Goal: Information Seeking & Learning: Learn about a topic

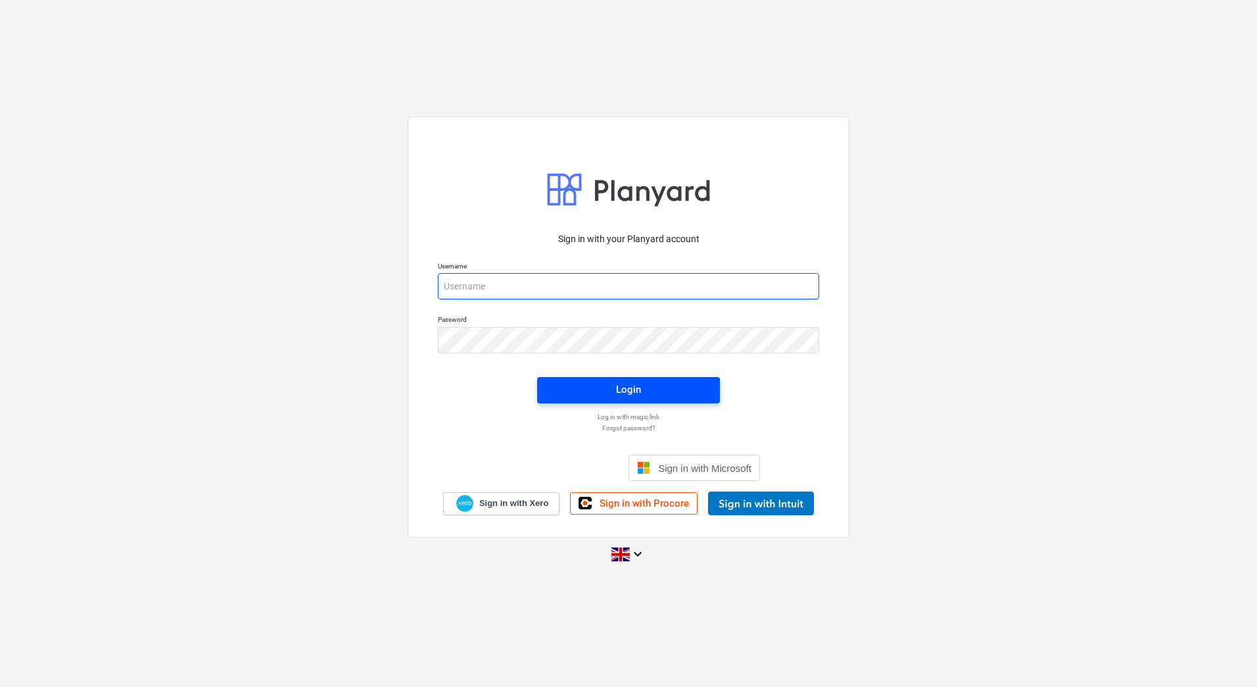
type input "[PERSON_NAME][EMAIL_ADDRESS][DOMAIN_NAME]"
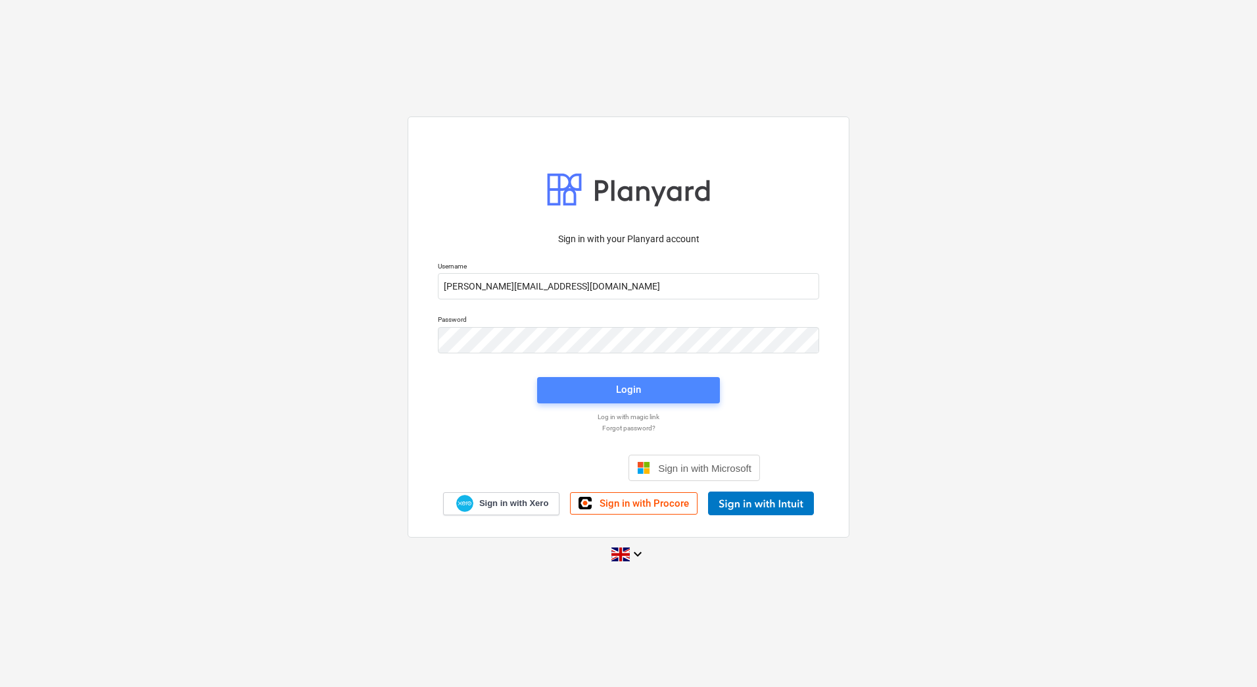
click at [602, 386] on span "Login" at bounding box center [628, 389] width 151 height 17
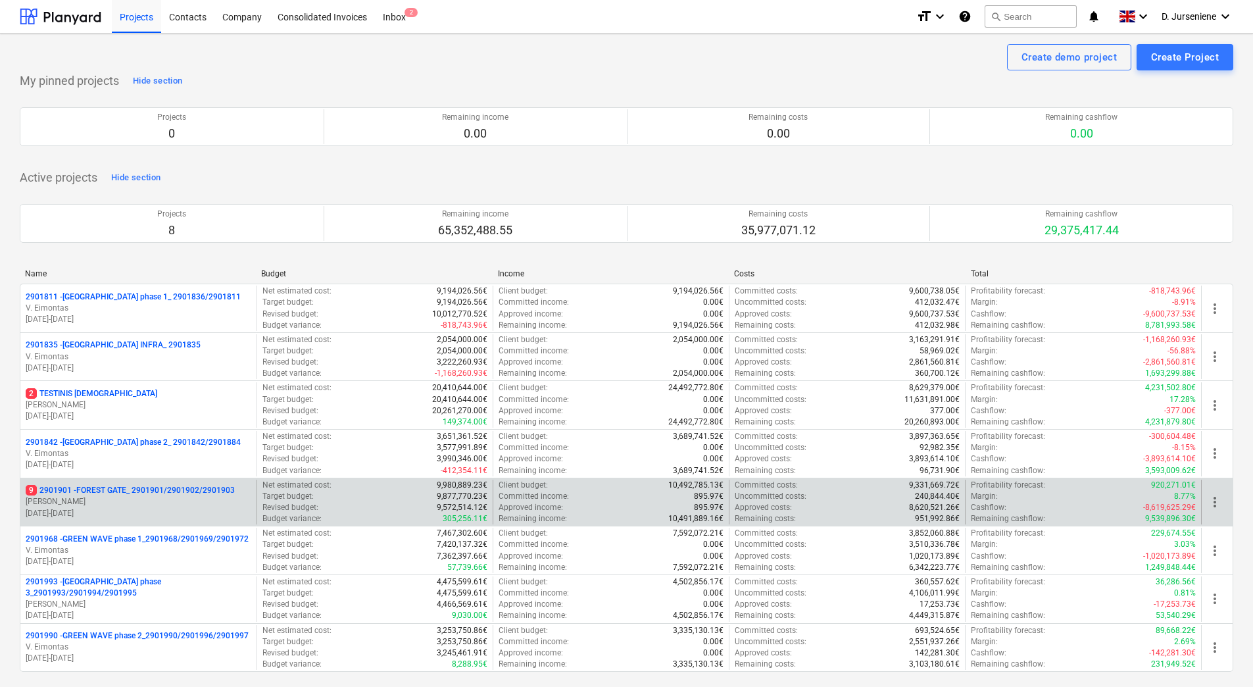
click at [106, 506] on p "[PERSON_NAME]" at bounding box center [139, 501] width 226 height 11
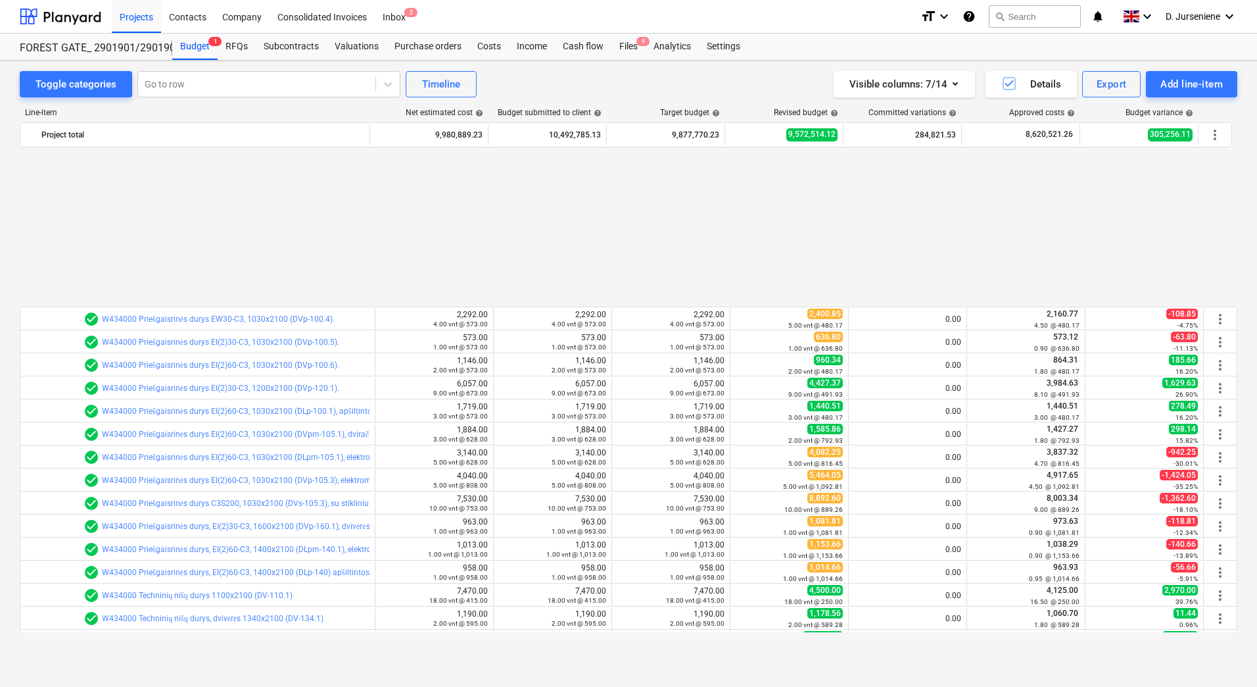
scroll to position [895, 0]
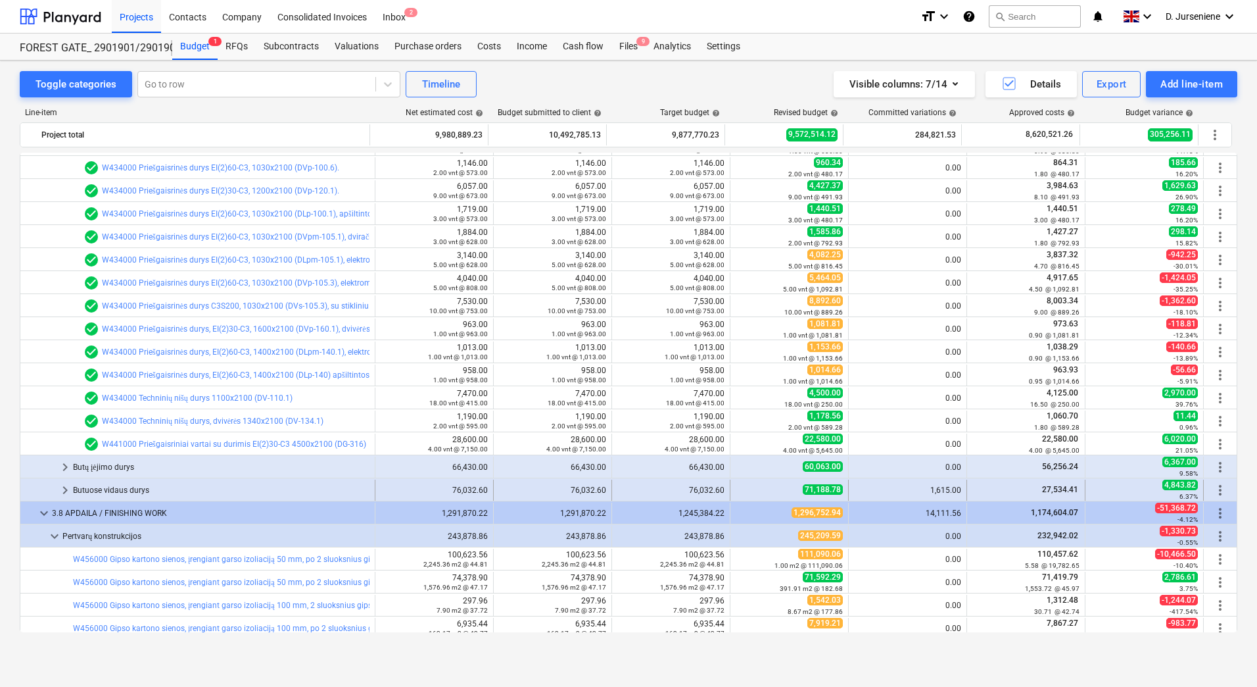
click at [131, 496] on div "Butuose vidaus durys" at bounding box center [221, 489] width 297 height 21
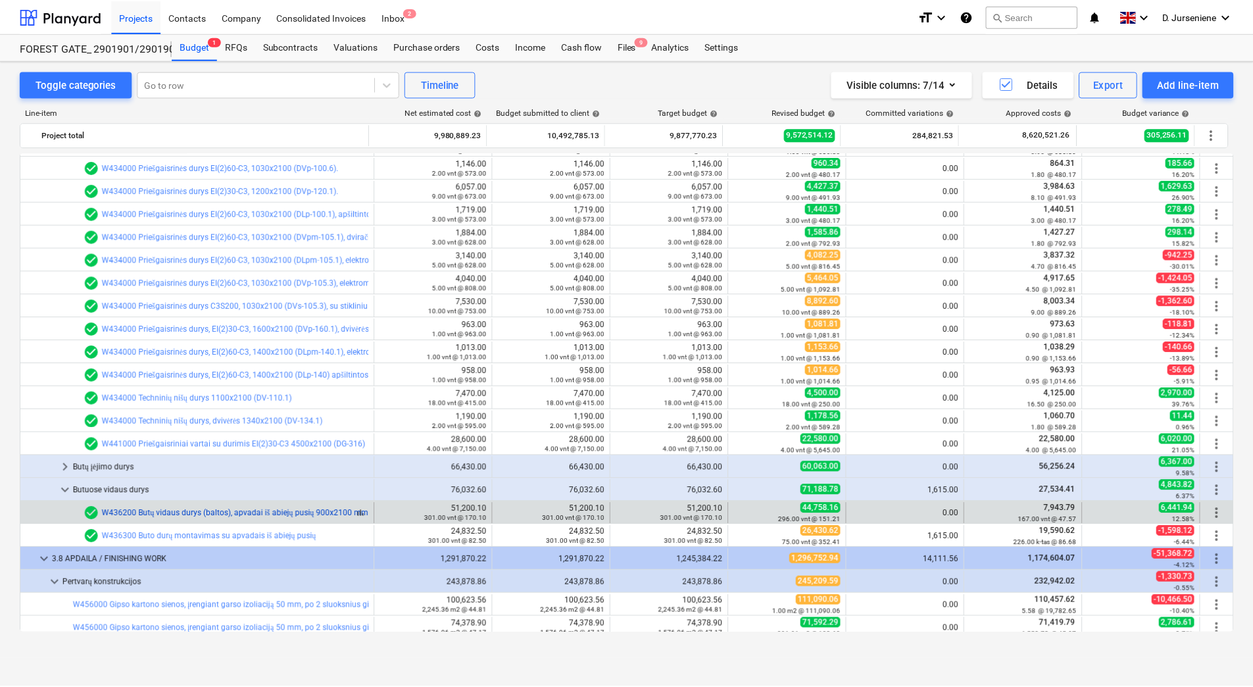
scroll to position [1027, 0]
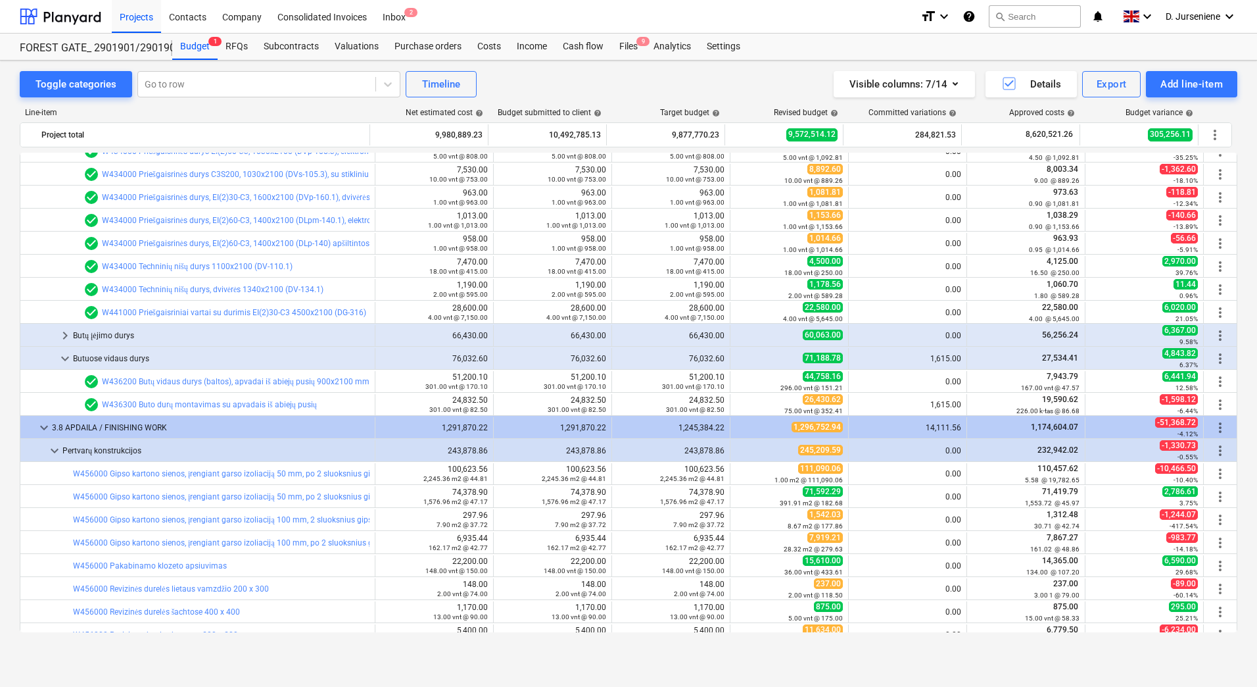
click at [180, 378] on link "W436200 Butų vidaus durys (baltos), apvadai iš abiejų pusių 900x2100 mm (D-3, D…" at bounding box center [253, 381] width 302 height 9
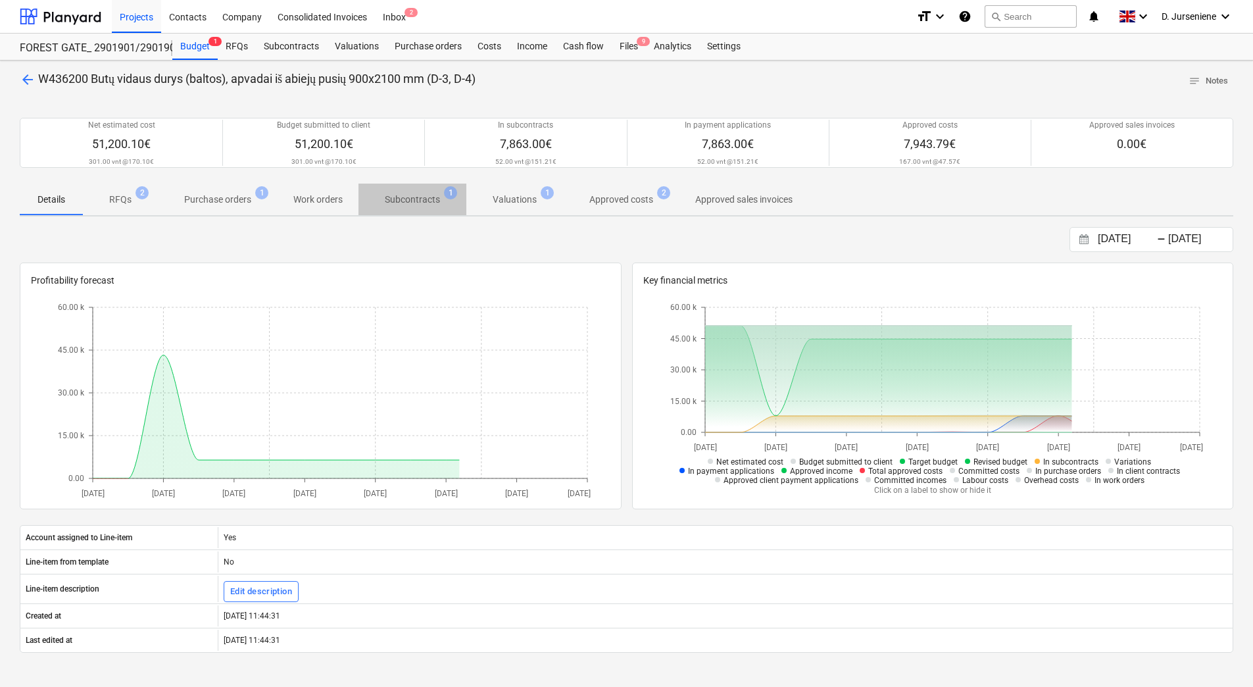
click at [408, 195] on p "Subcontracts" at bounding box center [412, 200] width 55 height 14
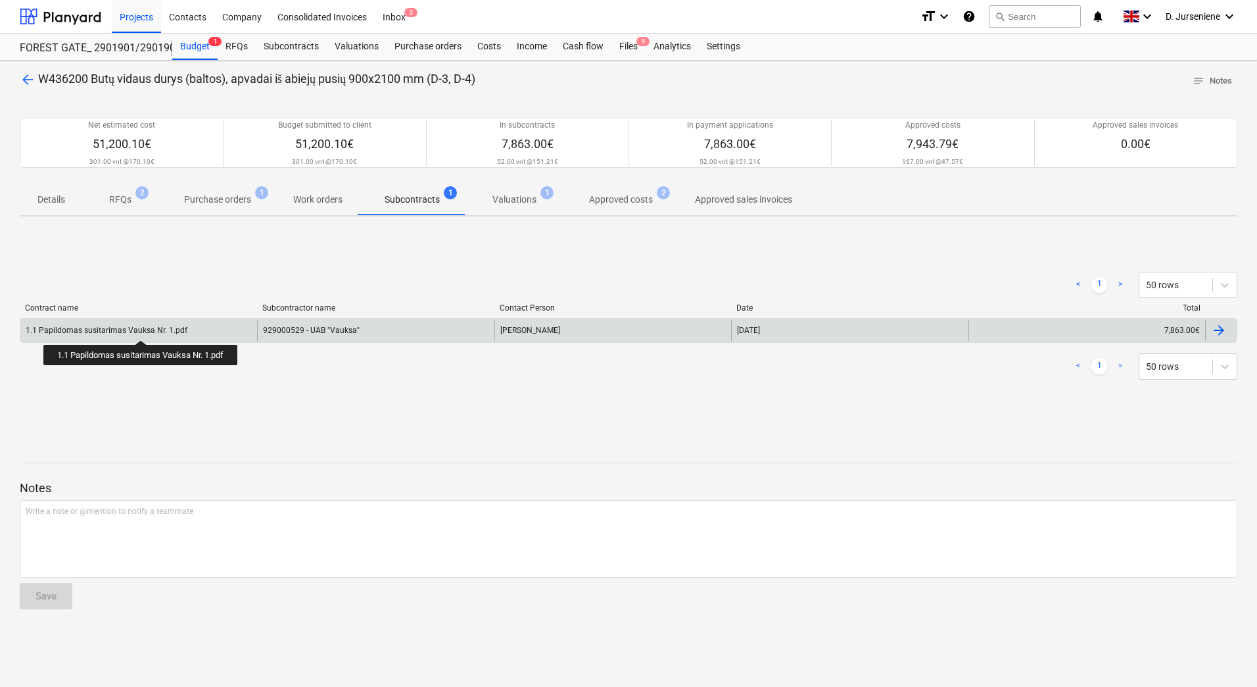
click at [143, 328] on div "1.1 Papildomas susitarimas Vauksa Nr. 1.pdf" at bounding box center [107, 330] width 162 height 9
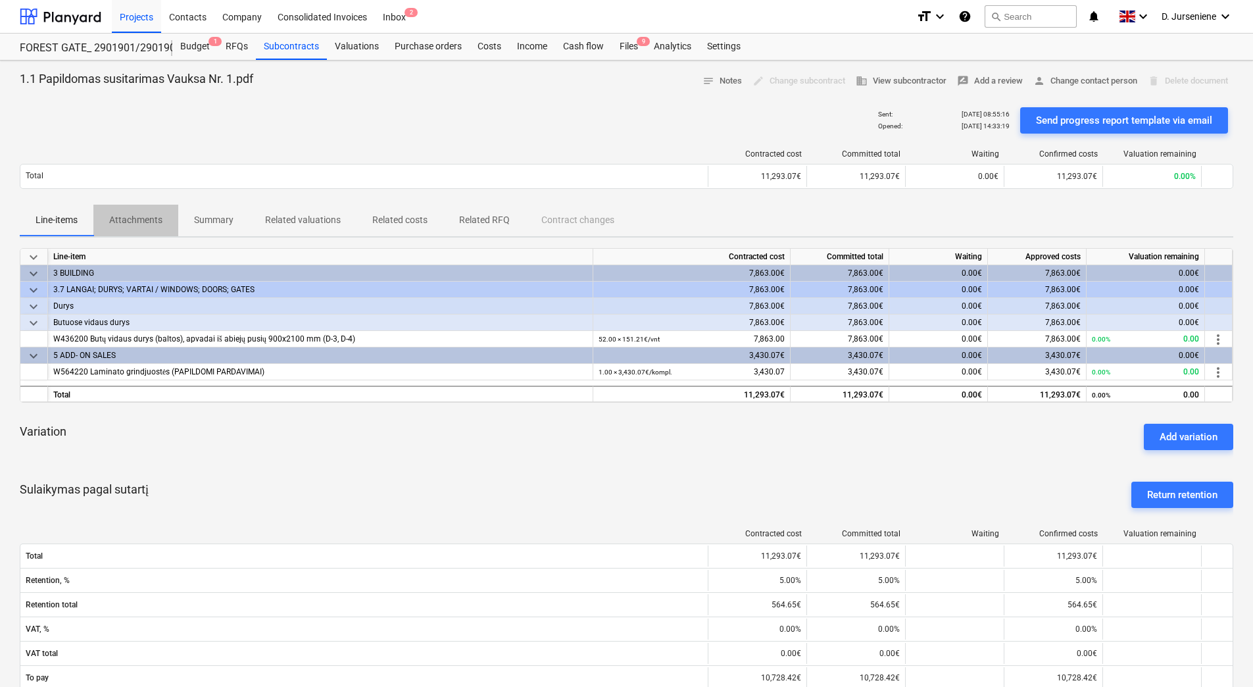
click at [143, 217] on p "Attachments" at bounding box center [135, 220] width 53 height 14
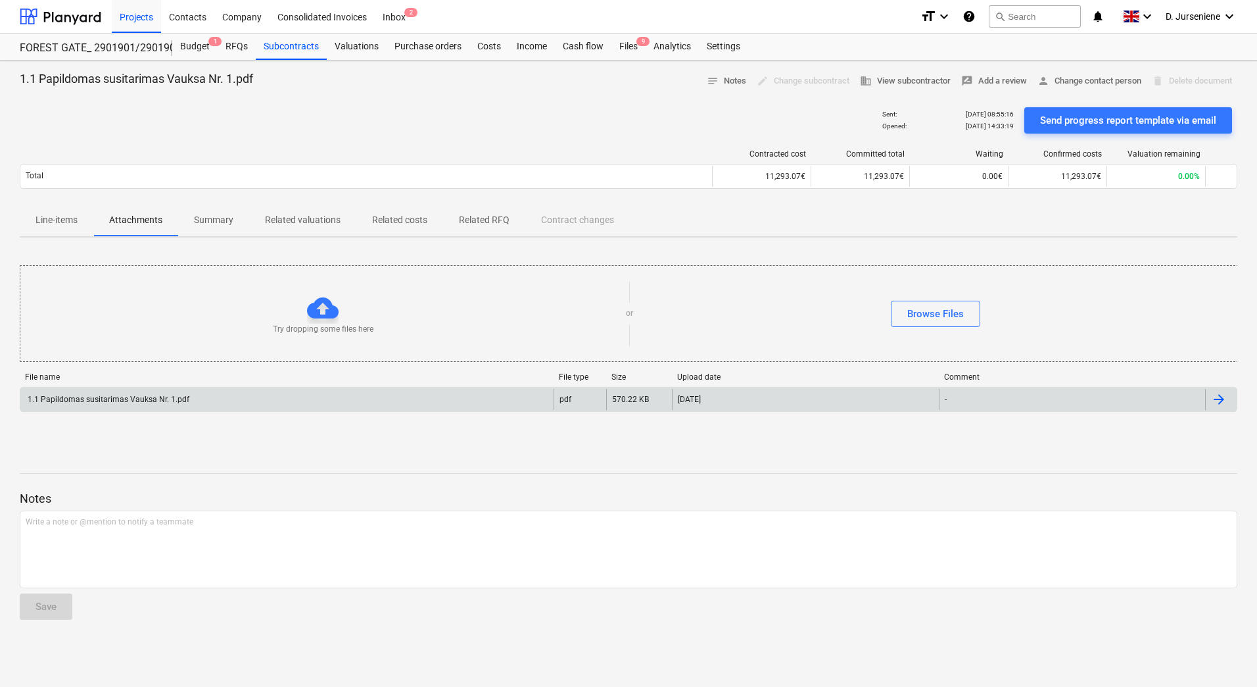
click at [128, 400] on div "1.1 Papildomas susitarimas Vauksa Nr. 1.pdf" at bounding box center [108, 399] width 164 height 9
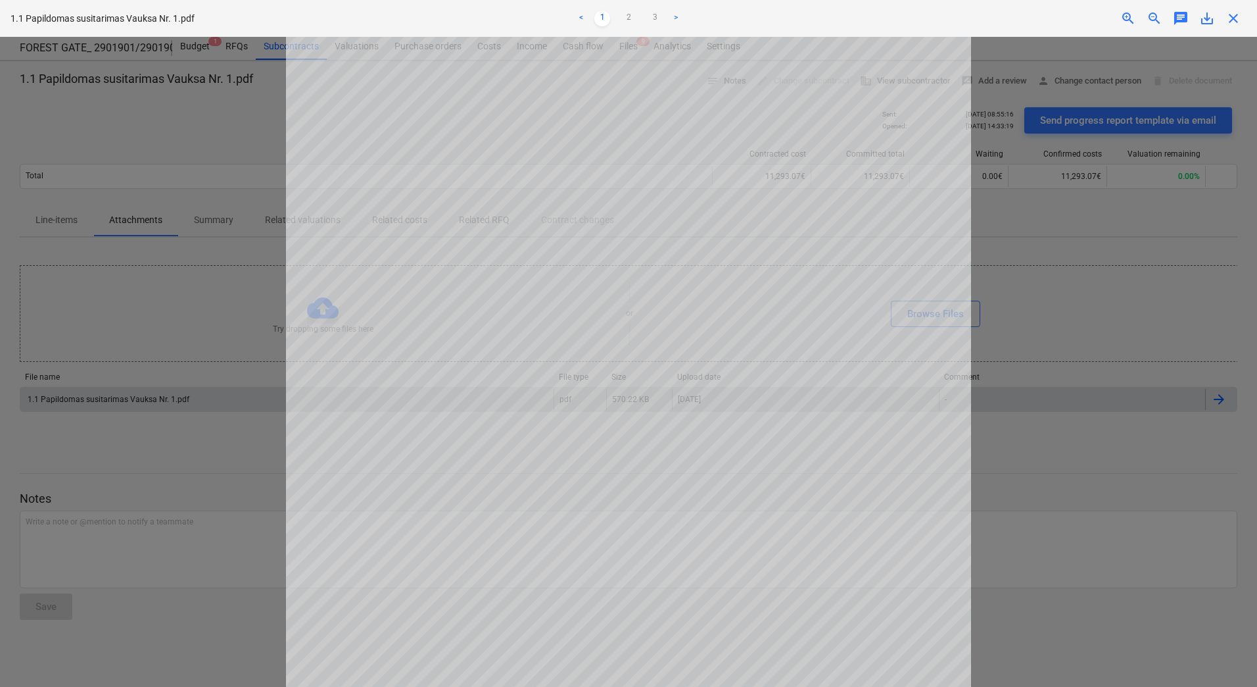
scroll to position [322, 0]
click at [633, 22] on link "2" at bounding box center [629, 19] width 16 height 16
click at [653, 18] on link "3" at bounding box center [655, 19] width 16 height 16
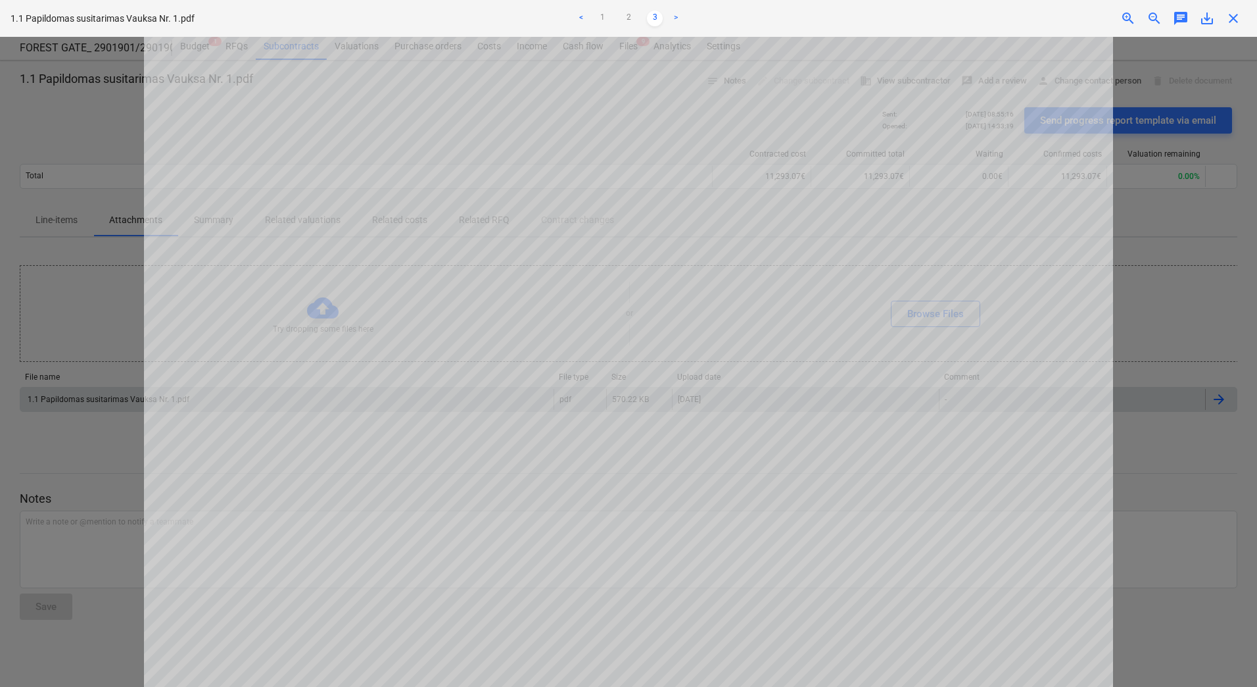
scroll to position [38, 0]
click at [1227, 18] on span "close" at bounding box center [1234, 19] width 16 height 16
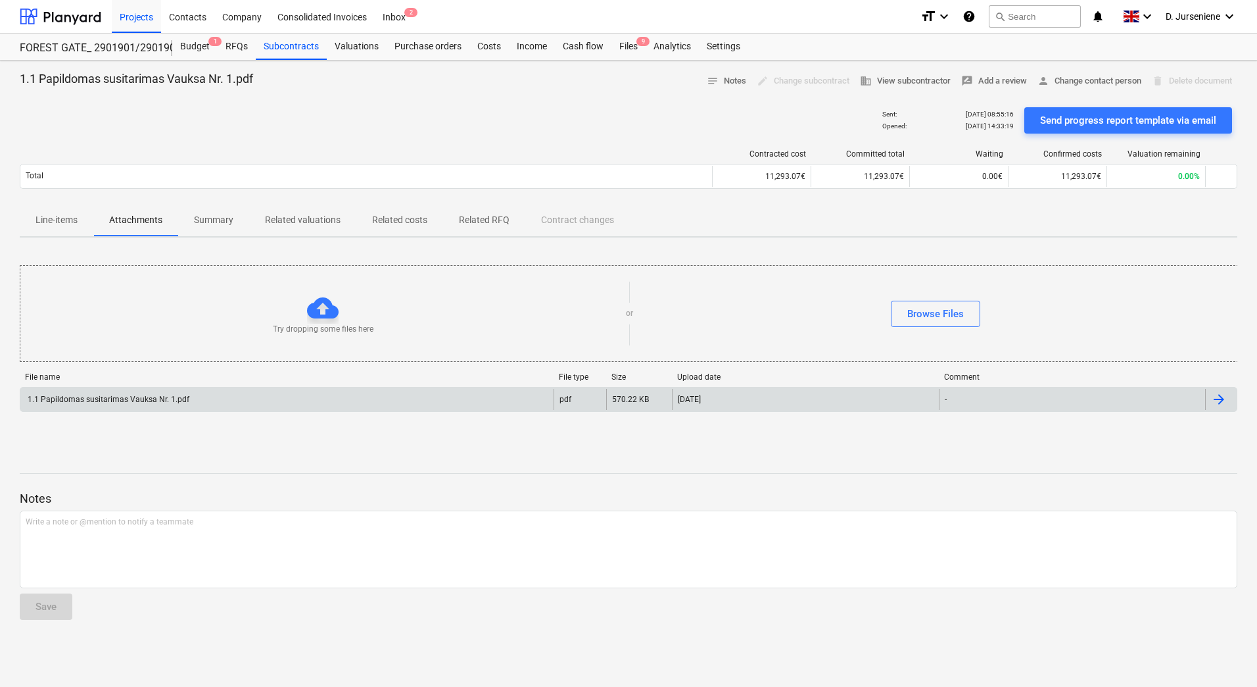
click at [233, 220] on p "Summary" at bounding box center [213, 220] width 39 height 14
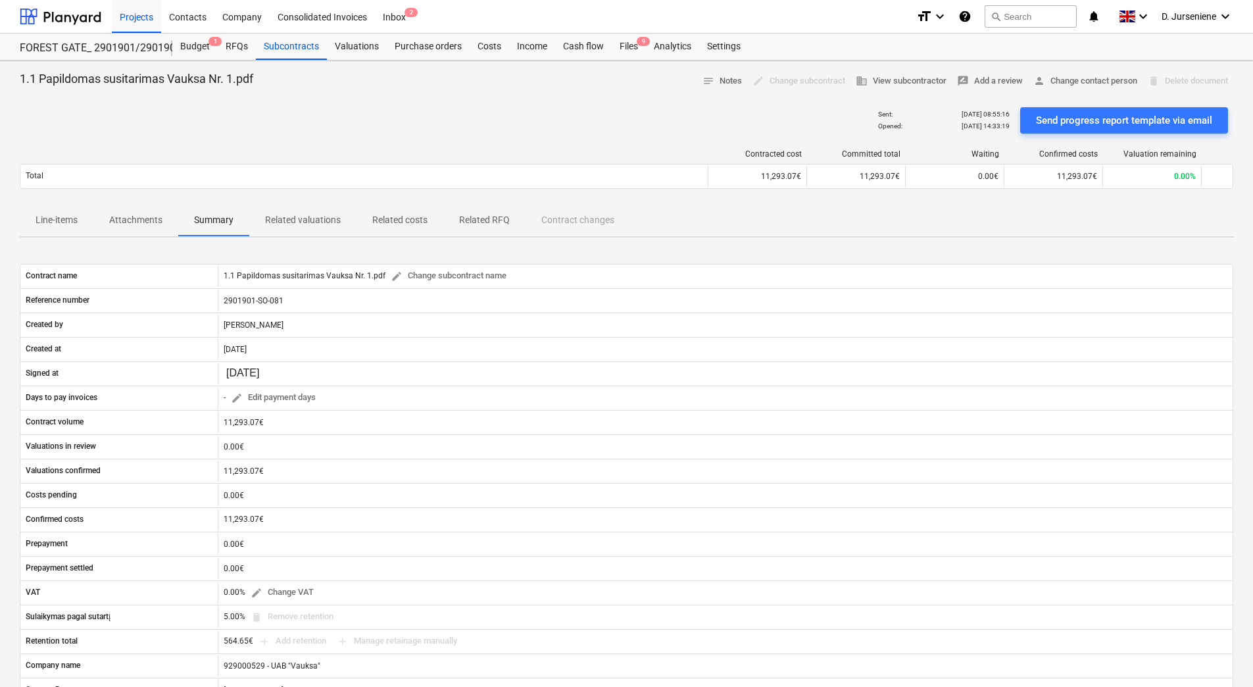
click at [308, 220] on p "Related valuations" at bounding box center [303, 220] width 76 height 14
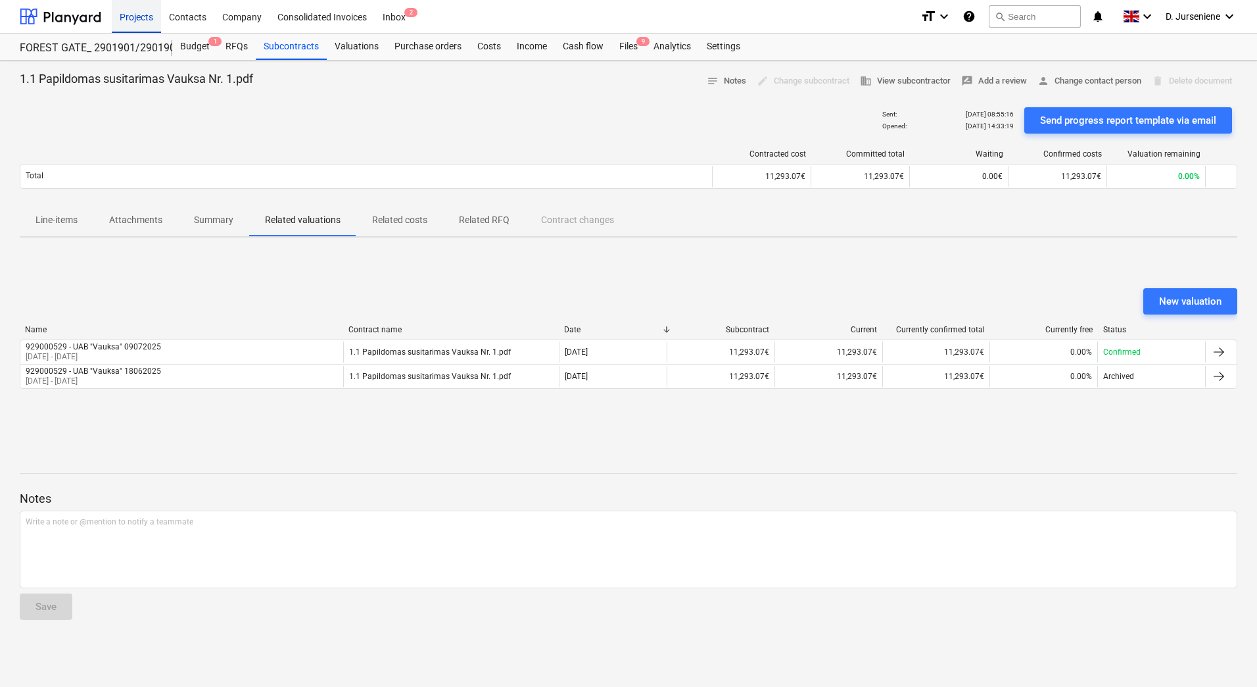
click at [147, 12] on div "Projects" at bounding box center [136, 16] width 49 height 34
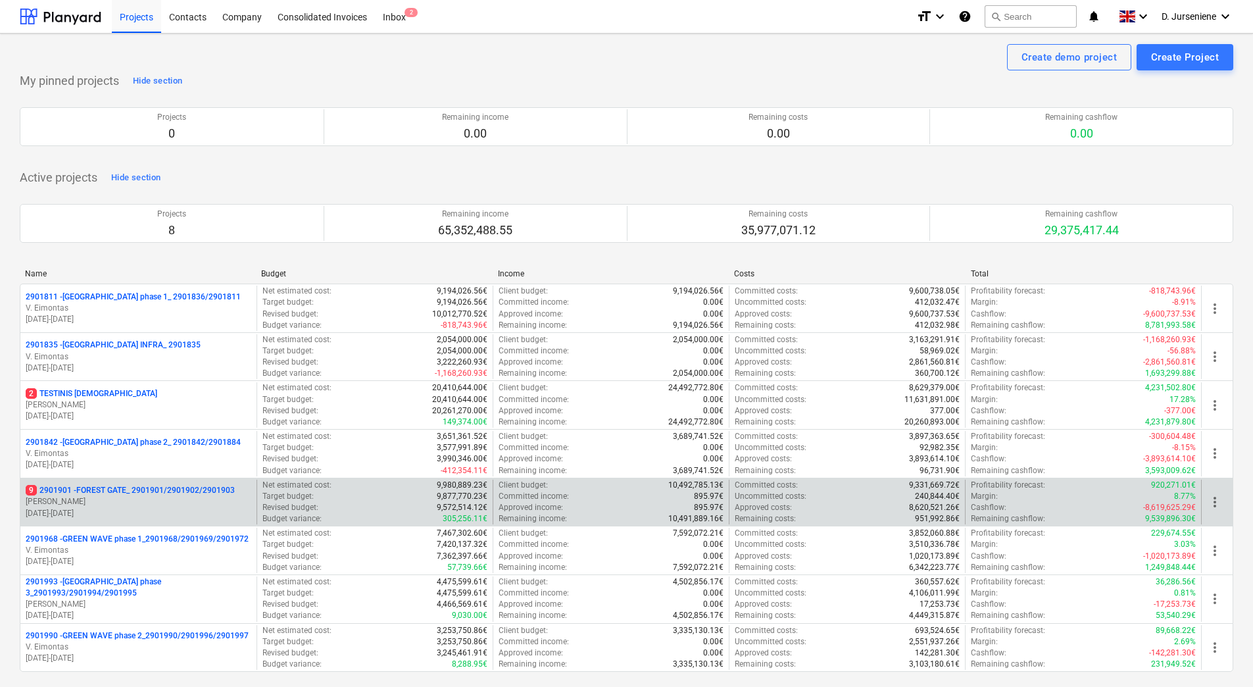
click at [123, 495] on p "9 2901901 - FOREST GATE_ 2901901/2901902/2901903" at bounding box center [130, 490] width 209 height 11
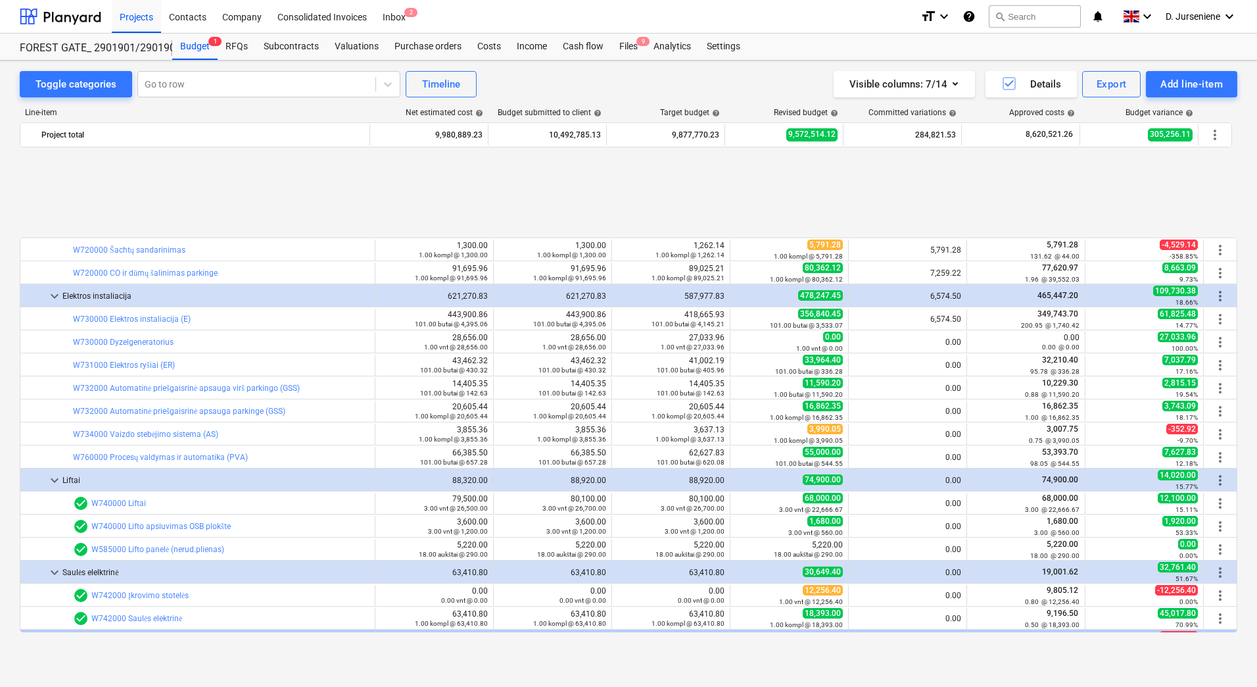
scroll to position [2190, 0]
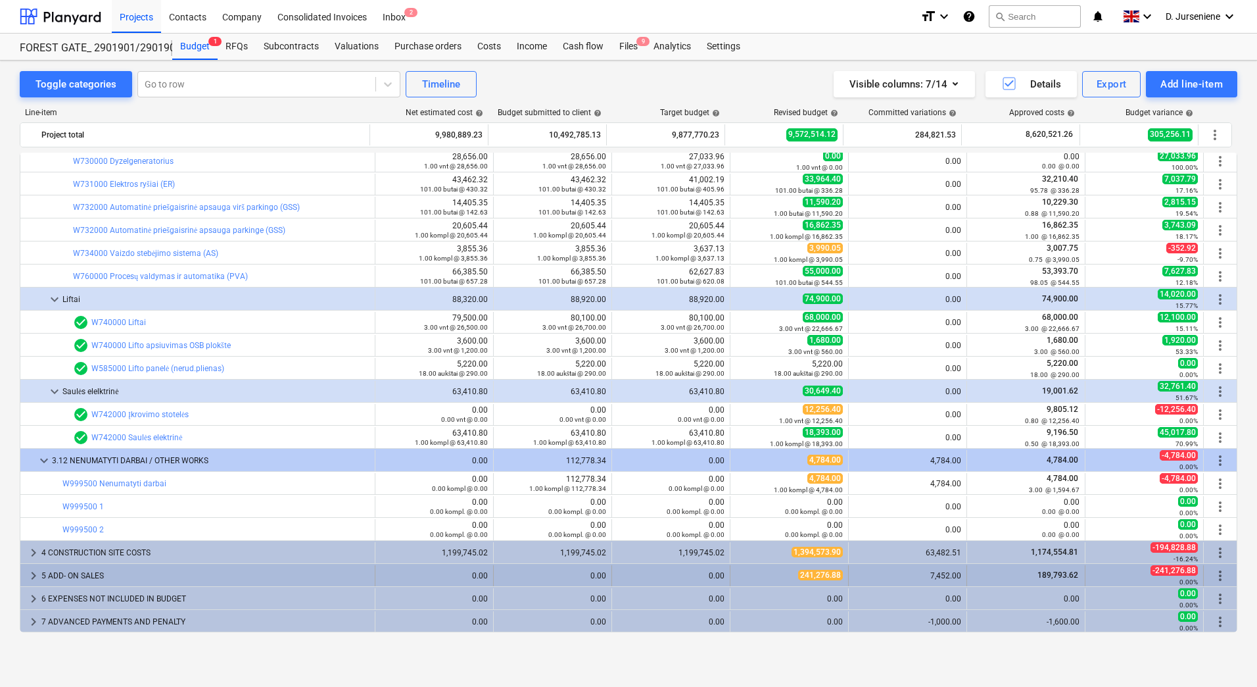
click at [227, 574] on div "5 ADD- ON SALES" at bounding box center [205, 575] width 328 height 21
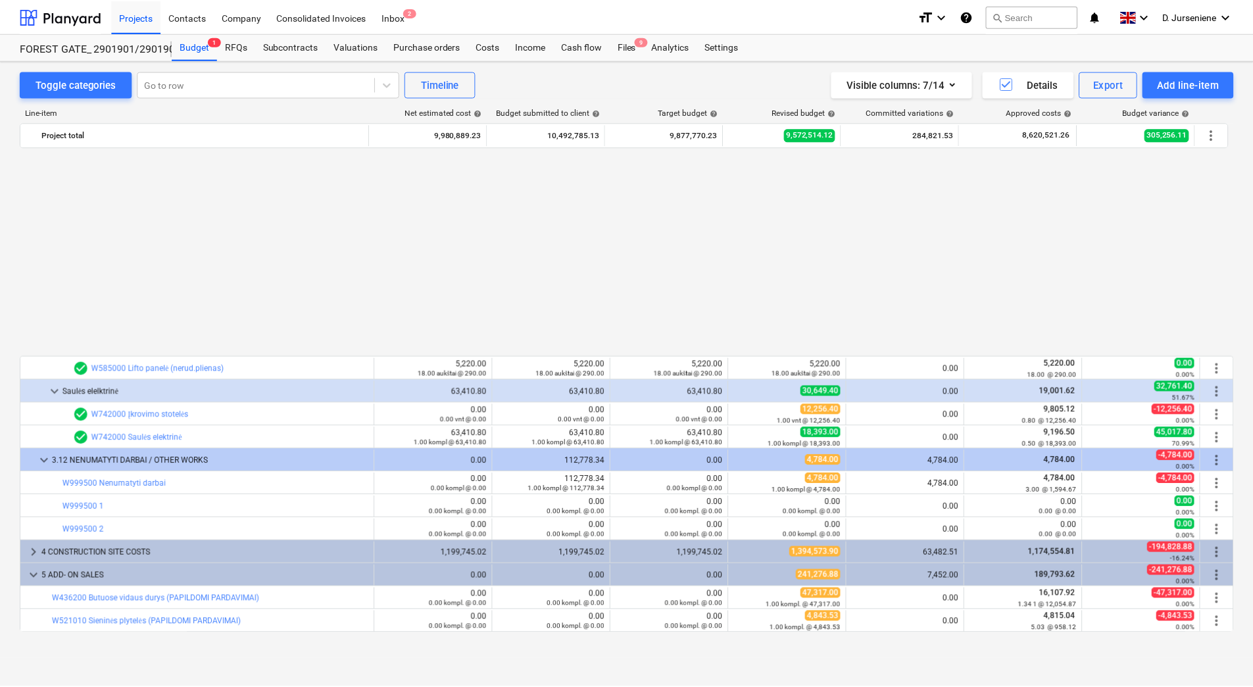
scroll to position [2421, 0]
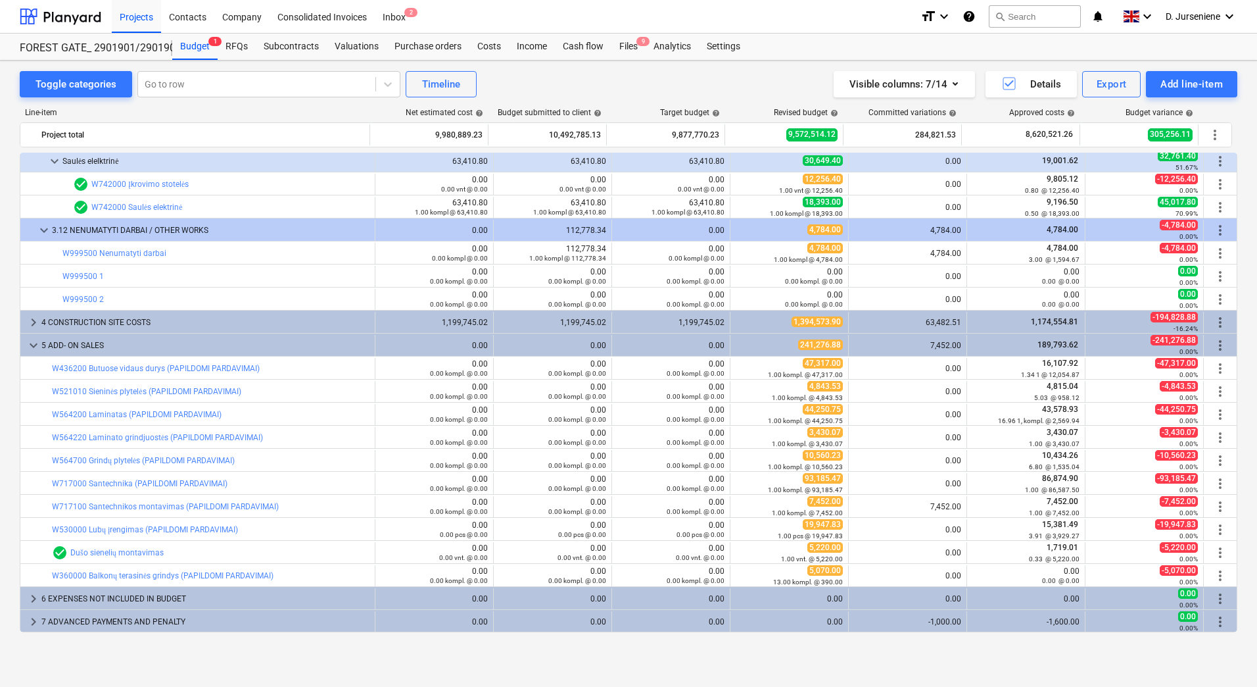
click at [145, 370] on link "W436200 Butuose vidaus durys (PAPILDOMI PARDAVIMAI)" at bounding box center [156, 368] width 208 height 9
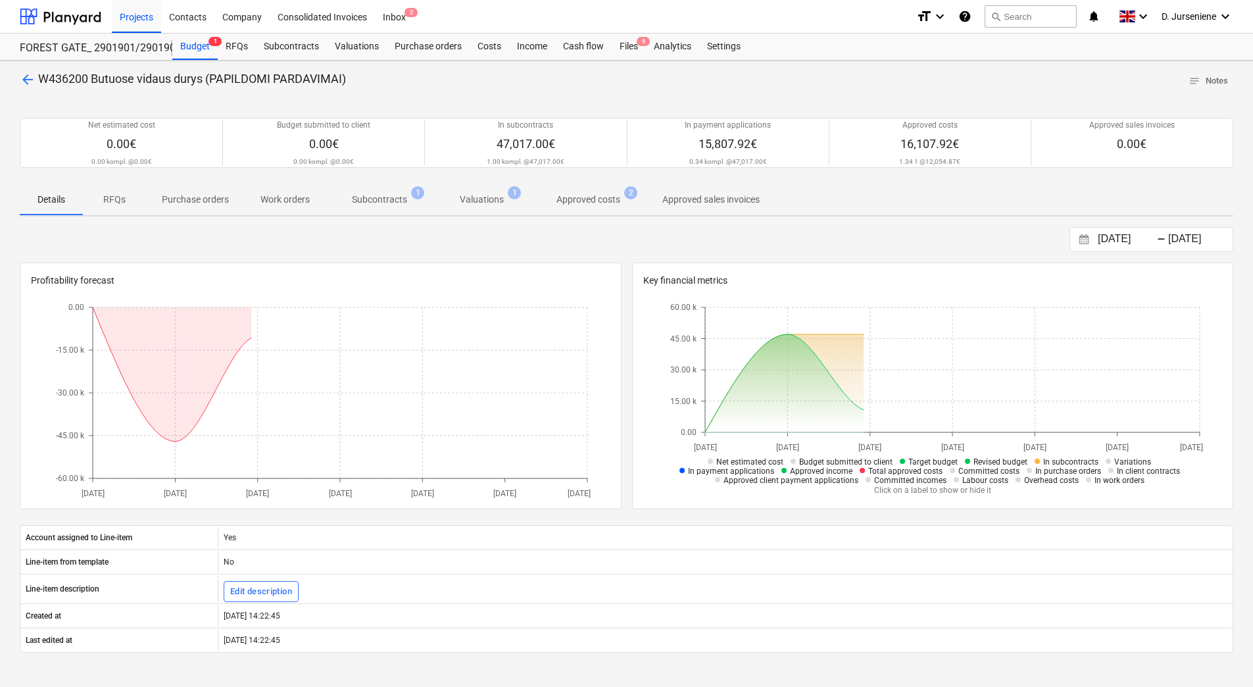
click at [383, 197] on p "Subcontracts" at bounding box center [379, 200] width 55 height 14
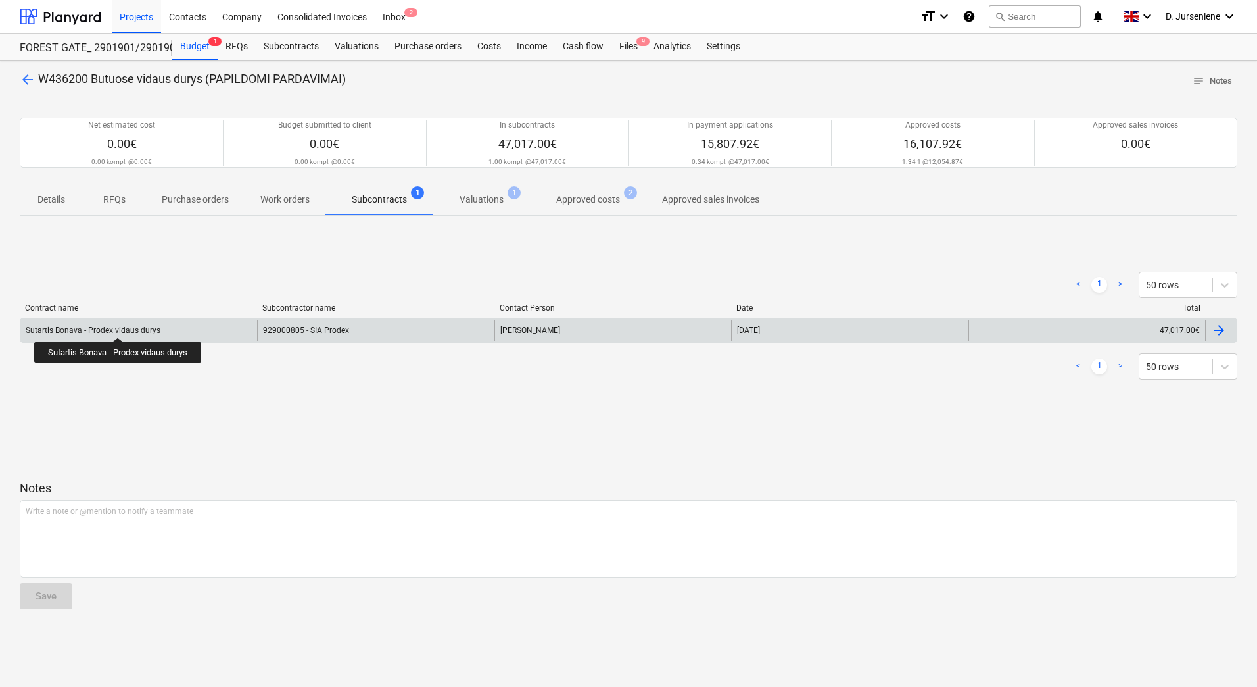
click at [121, 326] on div "Sutartis Bonava - Prodex vidaus durys" at bounding box center [93, 330] width 135 height 9
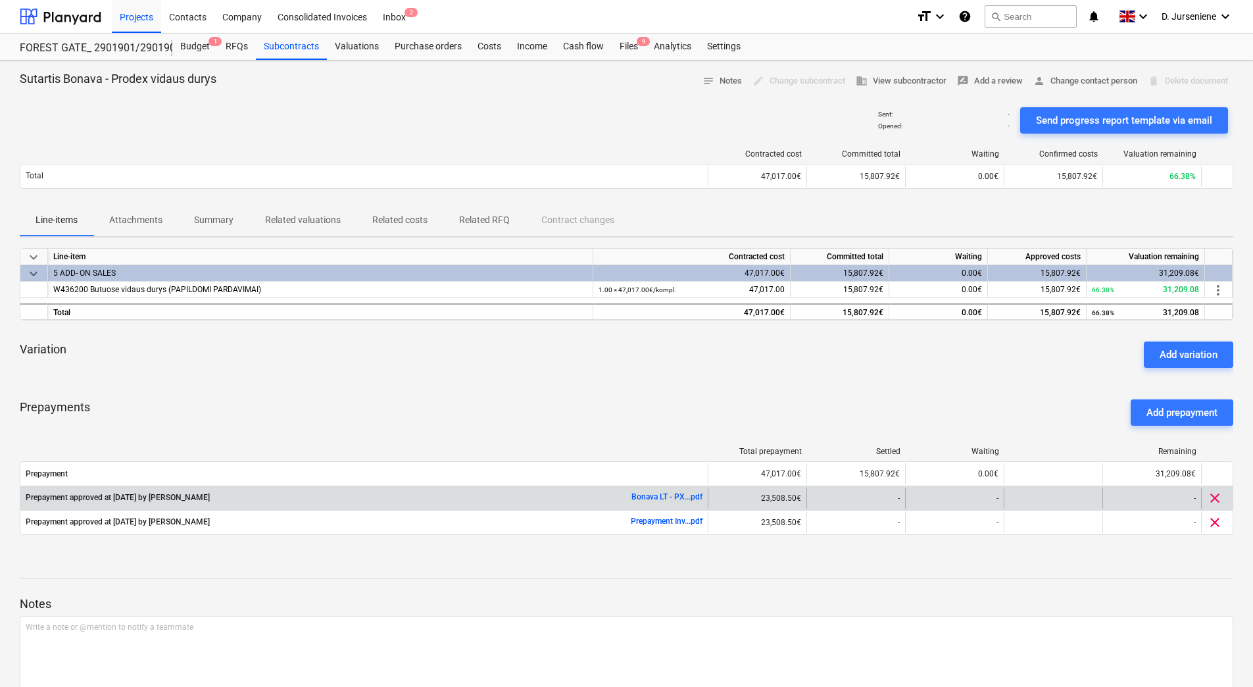
click at [659, 497] on link "Bonava LT - PX...pdf" at bounding box center [666, 496] width 71 height 9
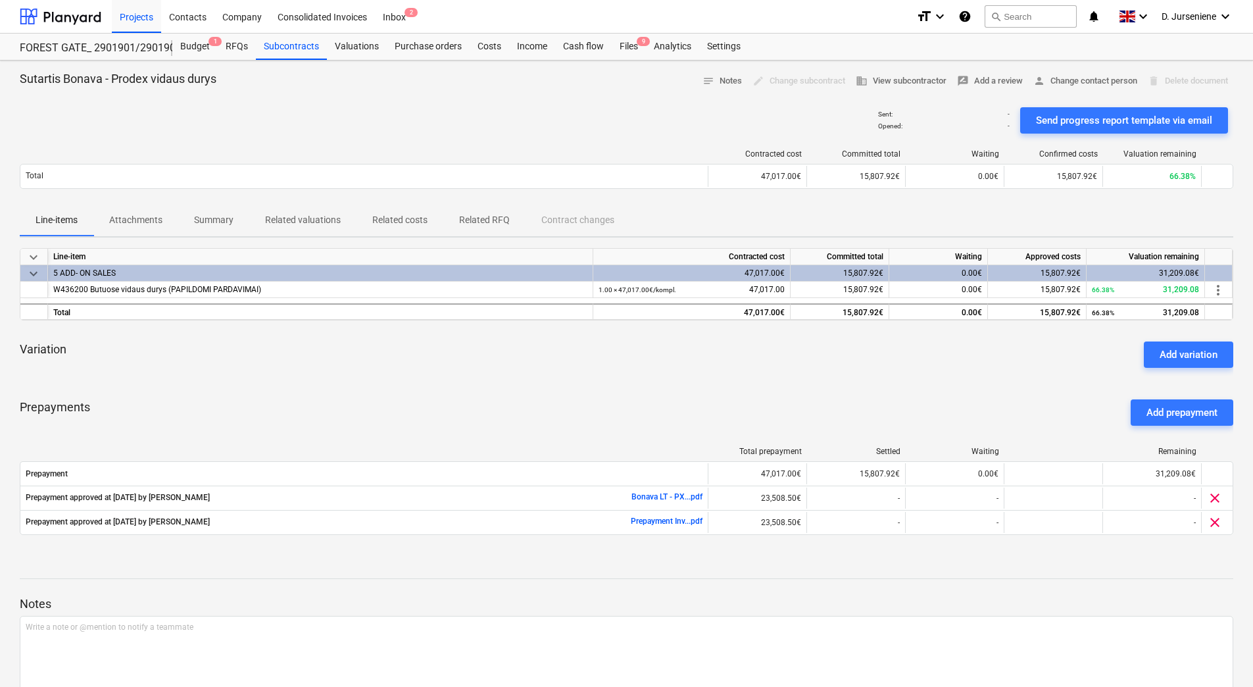
drag, startPoint x: 128, startPoint y: 225, endPoint x: 164, endPoint y: 230, distance: 37.2
click at [128, 225] on p "Attachments" at bounding box center [135, 220] width 53 height 14
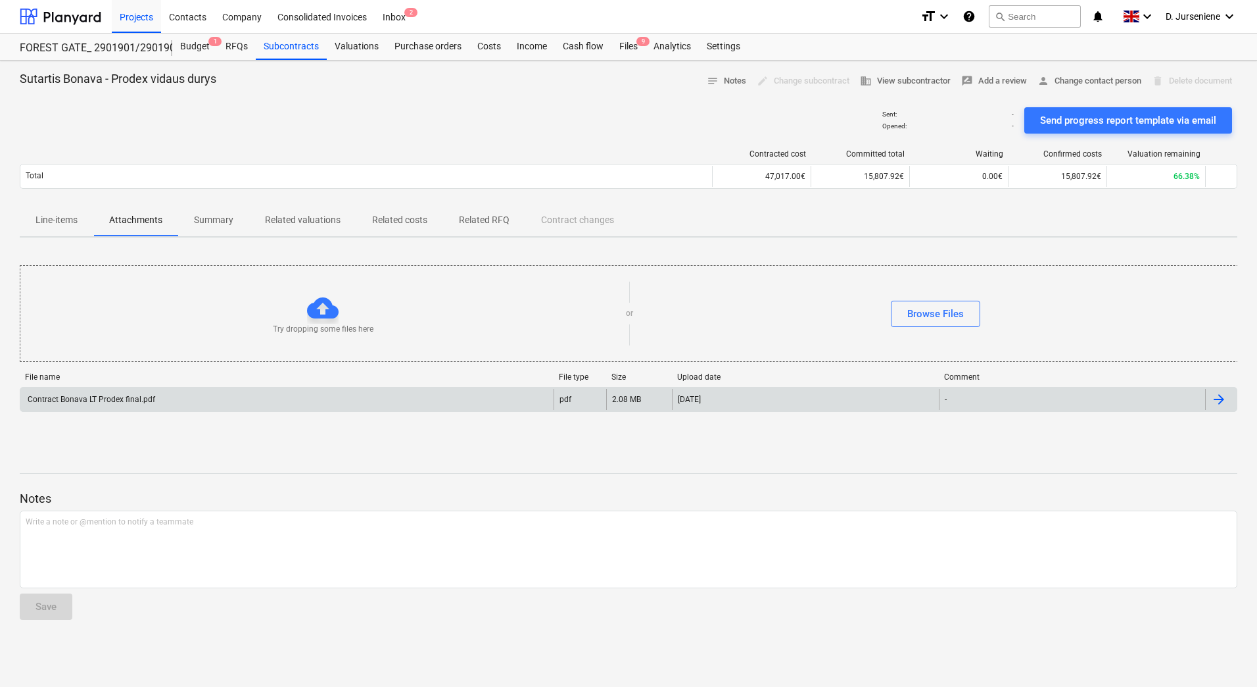
click at [48, 398] on div "Contract Bonava LT Prodex final.pdf" at bounding box center [91, 399] width 130 height 9
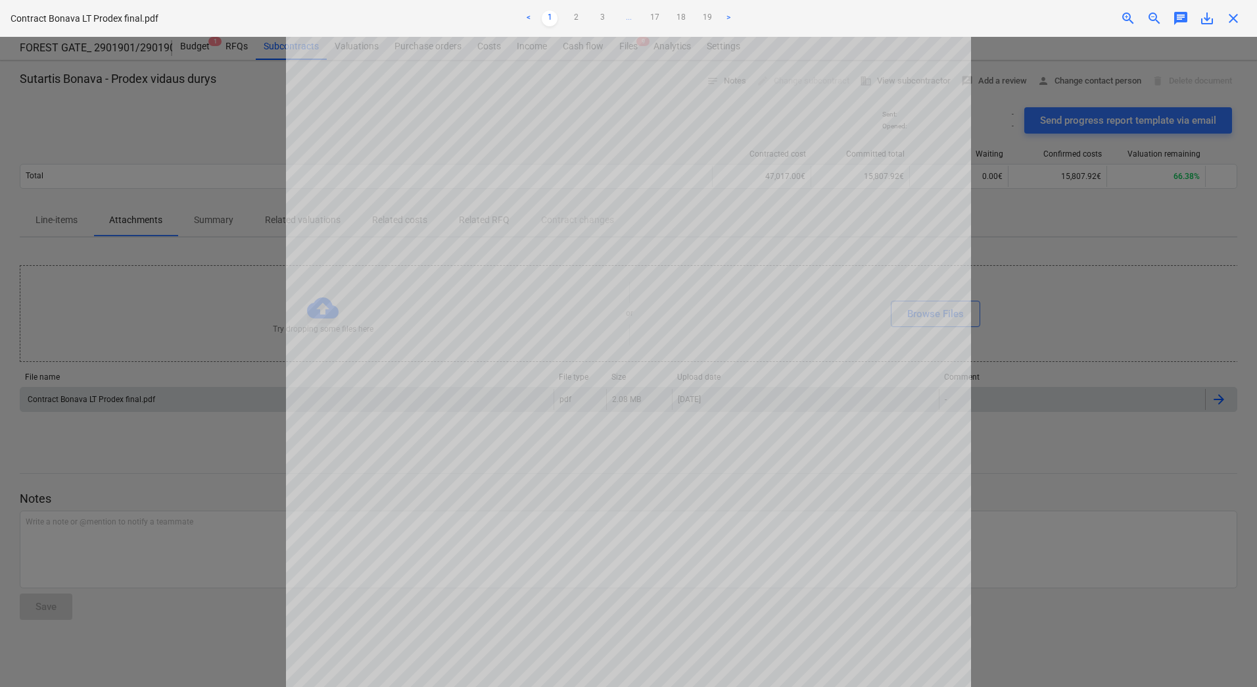
scroll to position [322, 0]
click at [598, 18] on link "3" at bounding box center [602, 19] width 16 height 16
click at [612, 16] on link "4" at bounding box center [616, 19] width 16 height 16
click at [629, 12] on link "5" at bounding box center [629, 19] width 16 height 16
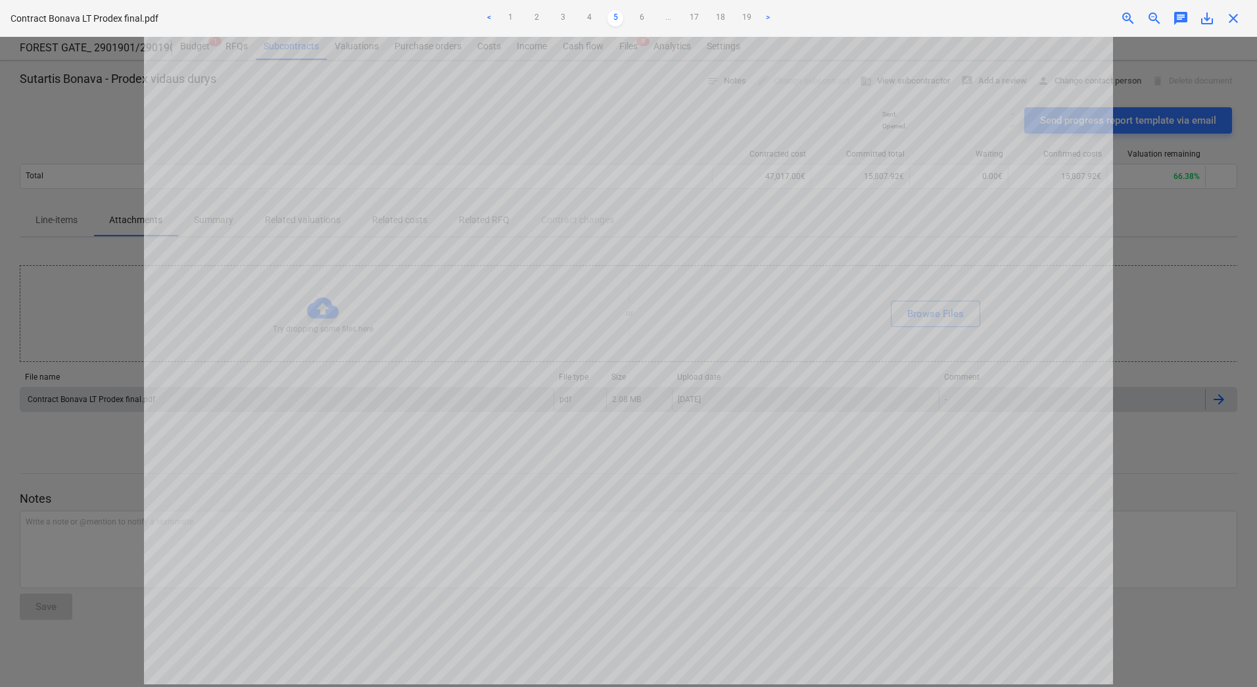
scroll to position [0, 0]
click at [644, 27] on div "< 1 2 3 4 5 6 ... 17 18 19 >" at bounding box center [629, 18] width 412 height 37
click at [643, 20] on link "6" at bounding box center [642, 19] width 16 height 16
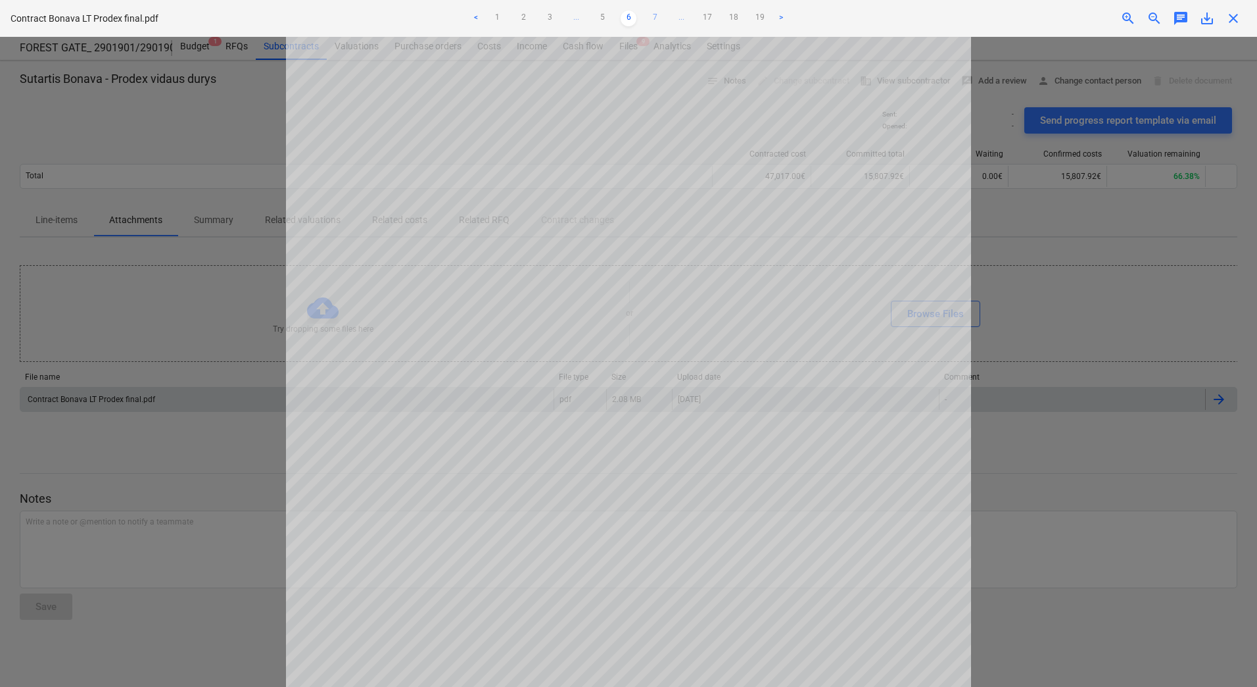
click at [661, 13] on link "7" at bounding box center [655, 19] width 16 height 16
click at [650, 21] on link "8" at bounding box center [655, 19] width 16 height 16
click at [656, 18] on link "9" at bounding box center [655, 19] width 16 height 16
click at [656, 18] on link "10" at bounding box center [655, 19] width 16 height 16
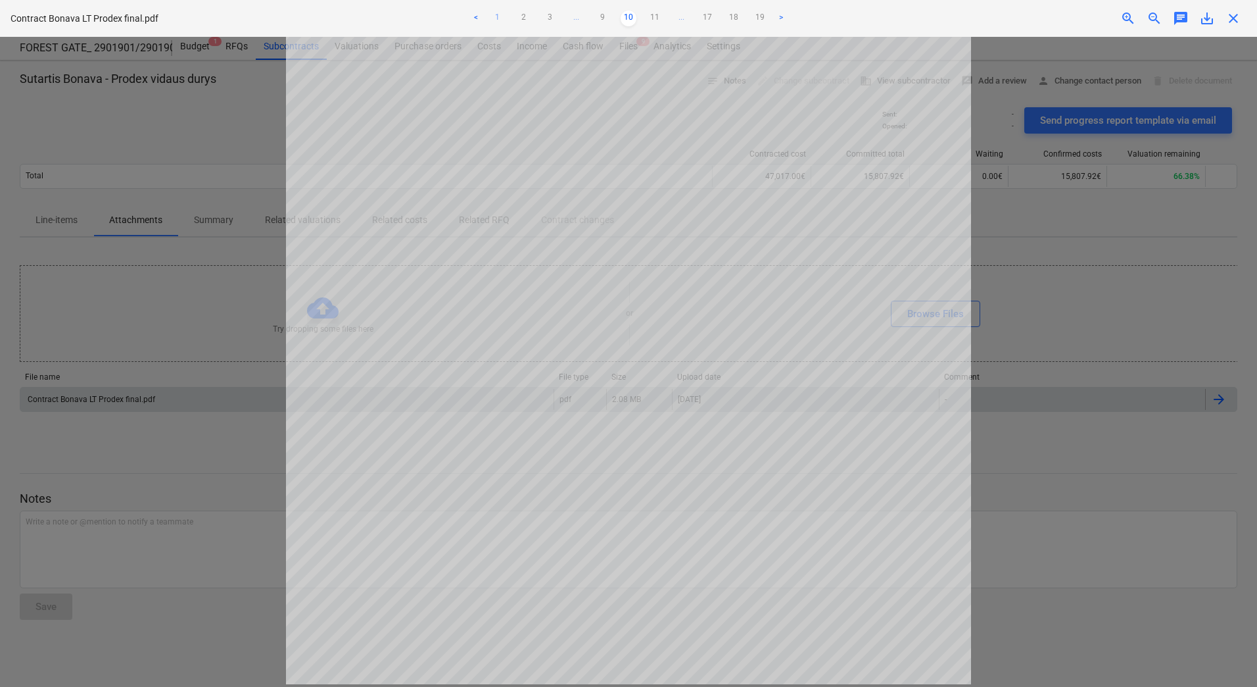
click at [497, 16] on link "1" at bounding box center [497, 19] width 16 height 16
click at [575, 13] on link "2" at bounding box center [576, 19] width 16 height 16
click at [602, 16] on link "3" at bounding box center [602, 19] width 16 height 16
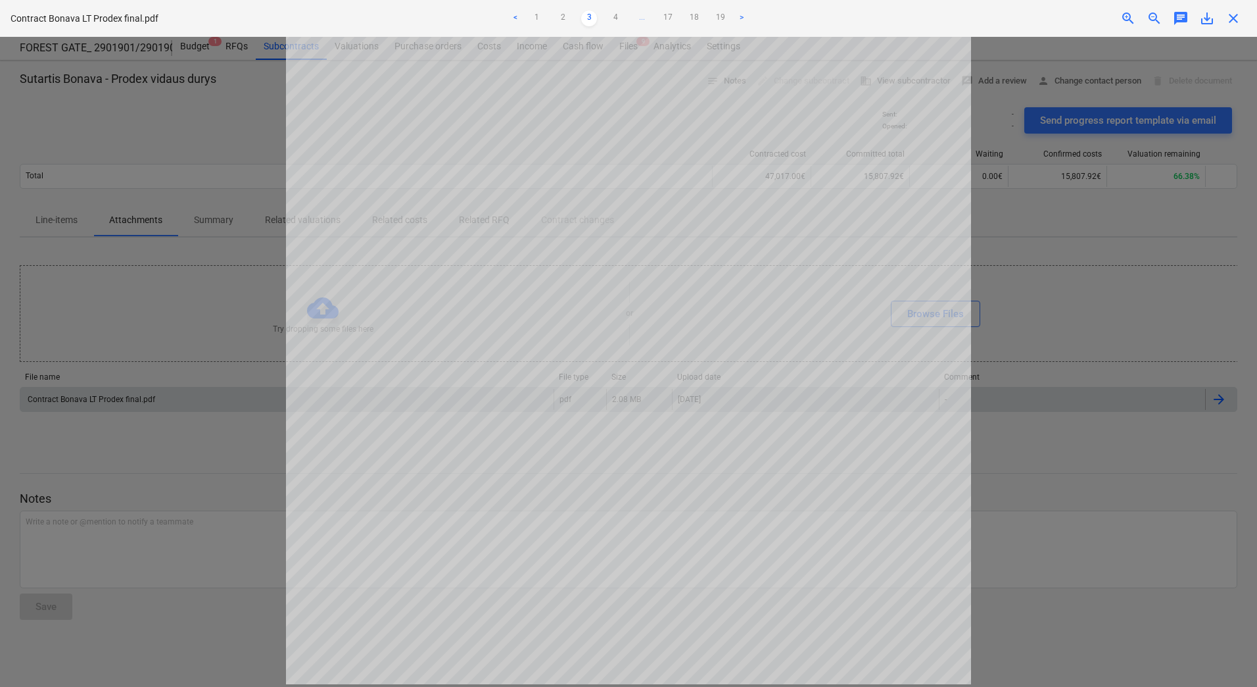
scroll to position [0, 0]
click at [614, 16] on link "4" at bounding box center [616, 19] width 16 height 16
click at [627, 16] on link "5" at bounding box center [629, 19] width 16 height 16
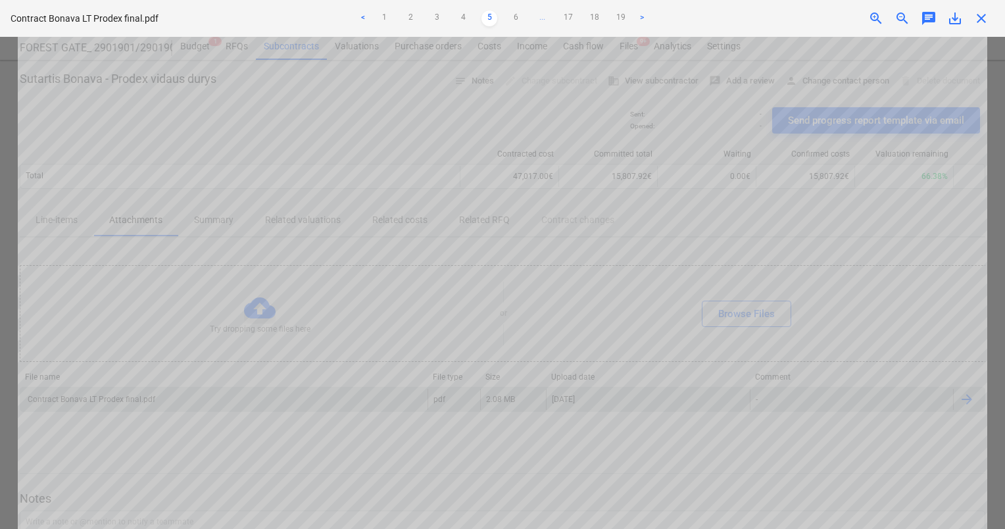
click at [984, 13] on span "close" at bounding box center [981, 19] width 16 height 16
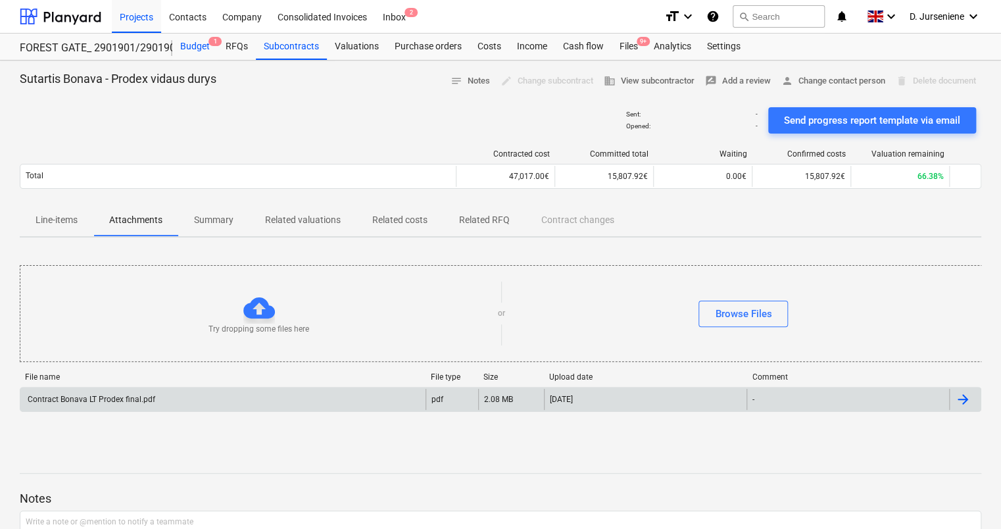
click at [205, 51] on div "Budget 1" at bounding box center [194, 47] width 45 height 26
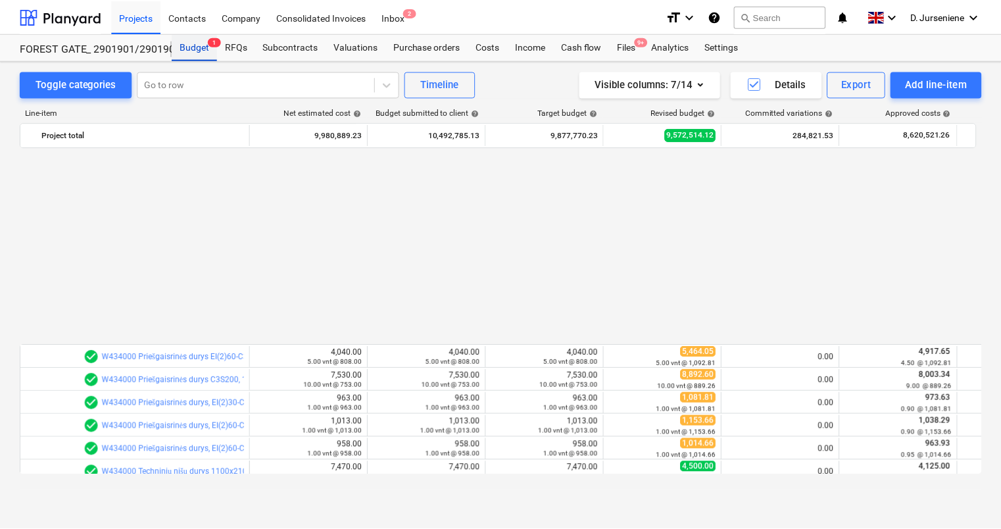
scroll to position [1039, 0]
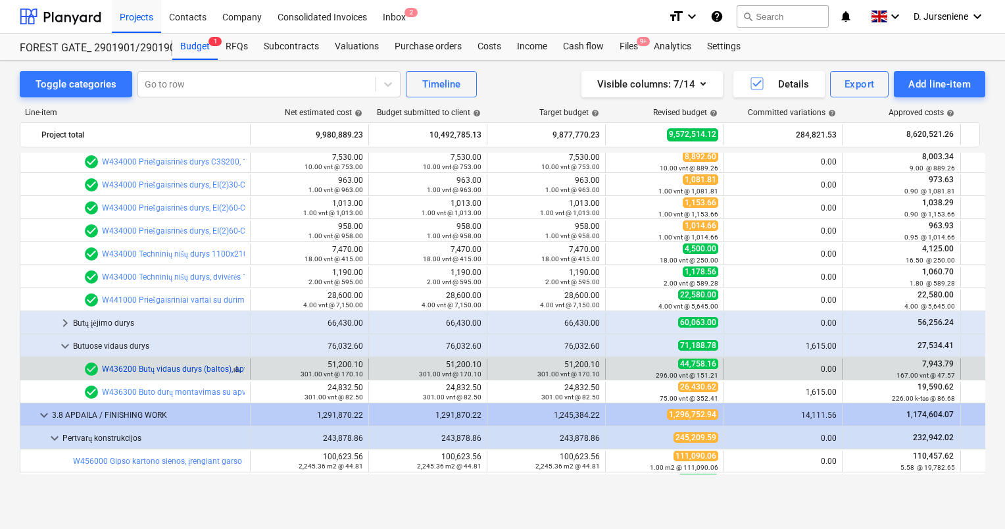
click at [168, 368] on link "W436200 Butų vidaus durys (baltos), apvadai iš abiejų pusių 900x2100 mm (D-3, D…" at bounding box center [253, 368] width 302 height 9
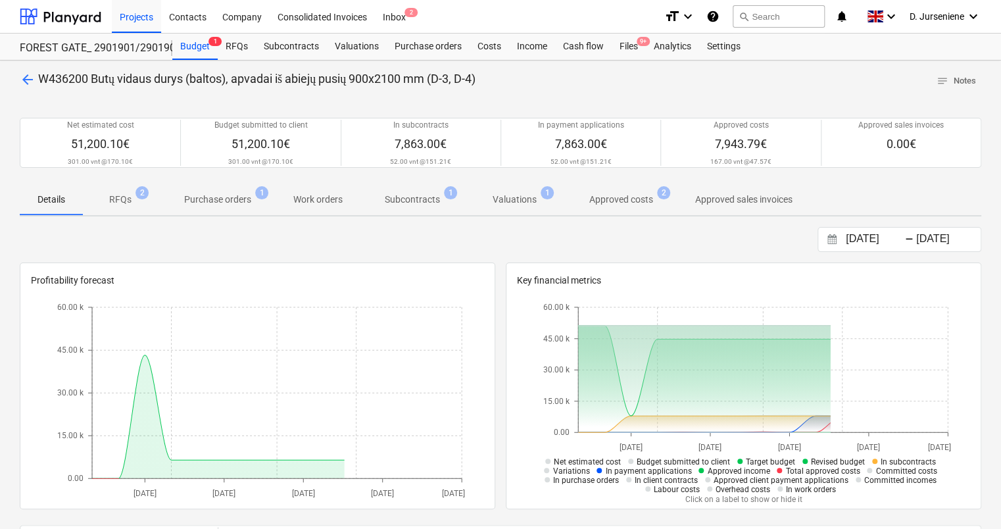
click at [418, 199] on p "Subcontracts" at bounding box center [412, 200] width 55 height 14
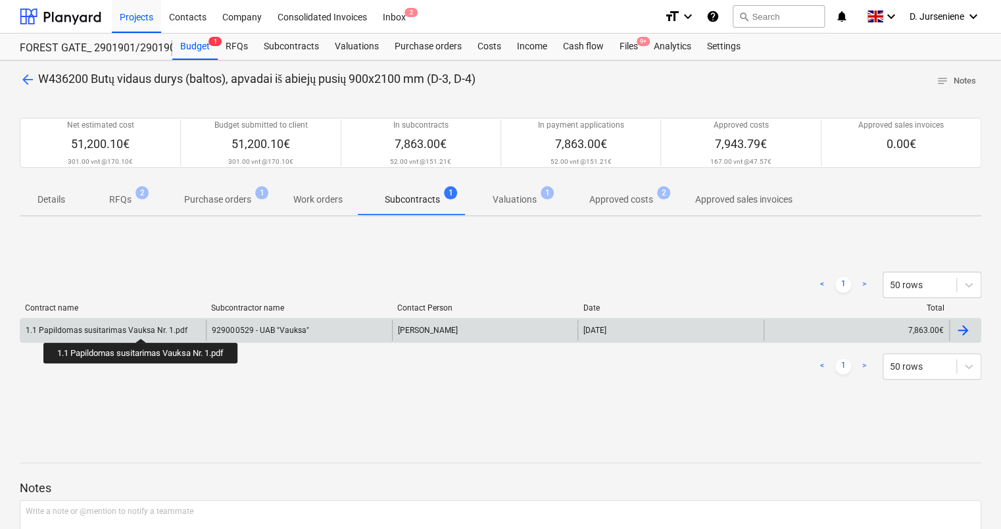
click at [143, 326] on div "1.1 Papildomas susitarimas Vauksa Nr. 1.pdf" at bounding box center [107, 330] width 162 height 9
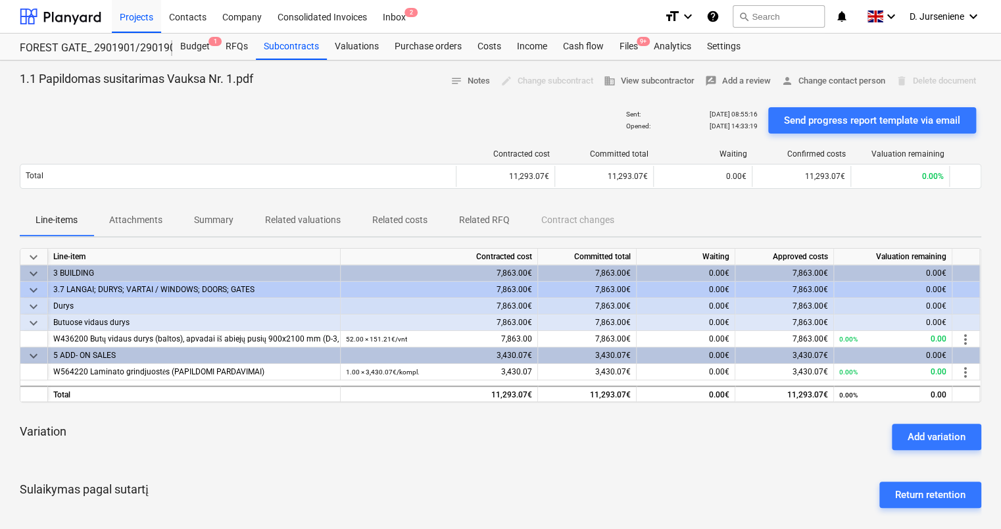
click at [291, 218] on p "Related valuations" at bounding box center [303, 220] width 76 height 14
